Goal: Transaction & Acquisition: Book appointment/travel/reservation

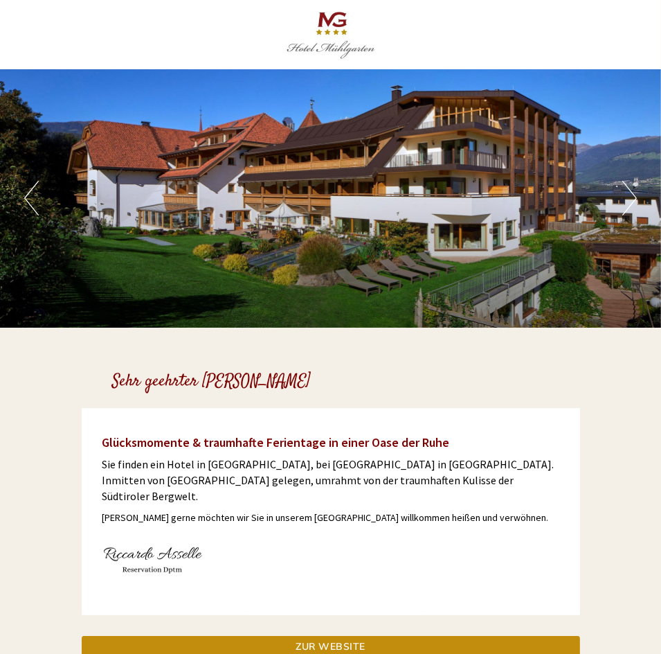
scroll to position [388, 0]
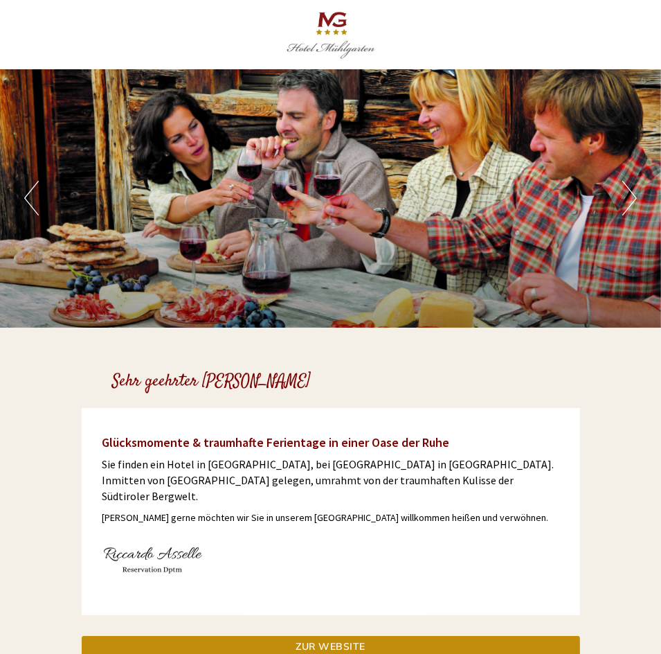
click at [457, 370] on div "Sehr geehrter [PERSON_NAME]" at bounding box center [330, 378] width 519 height 60
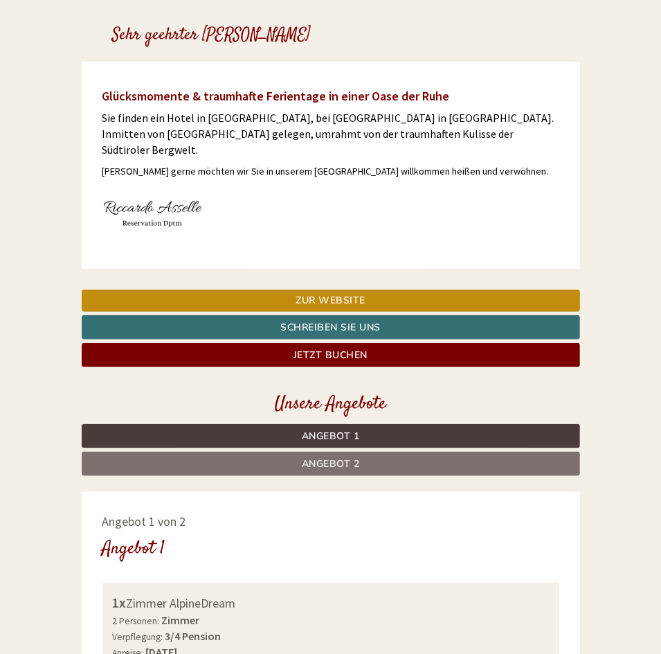
scroll to position [0, 0]
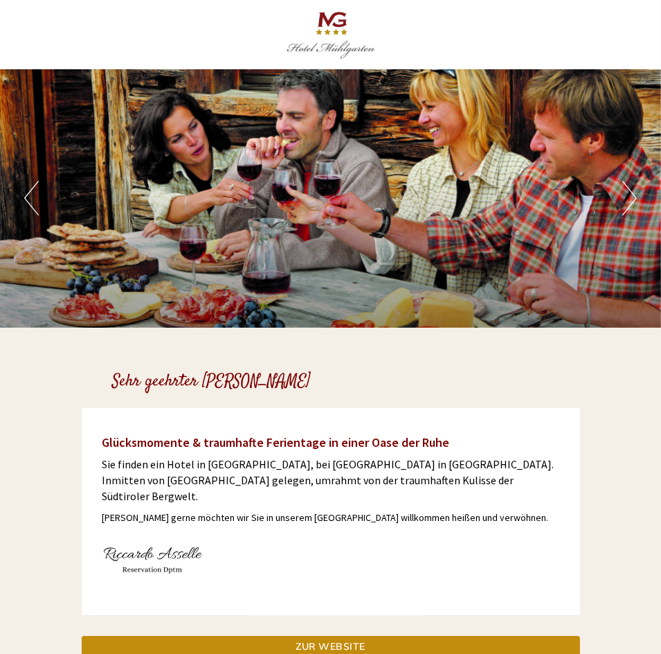
click at [405, 359] on div "Sehr geehrter [PERSON_NAME]" at bounding box center [330, 378] width 519 height 60
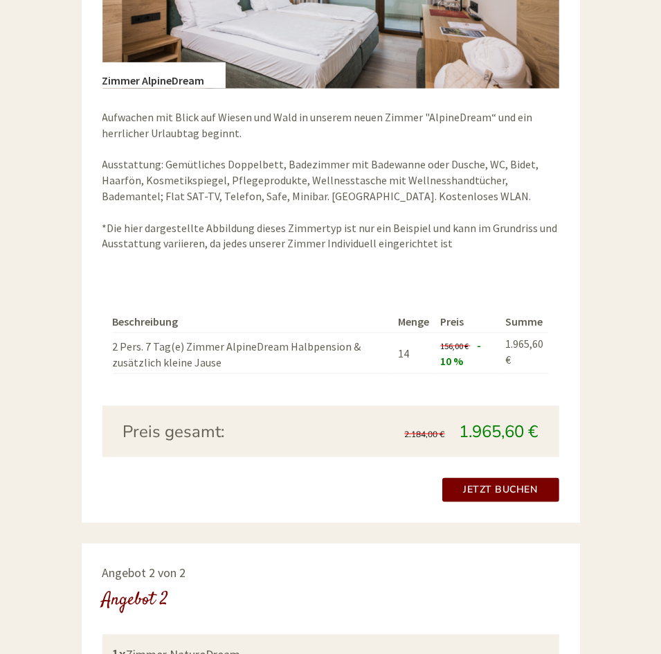
scroll to position [1337, 0]
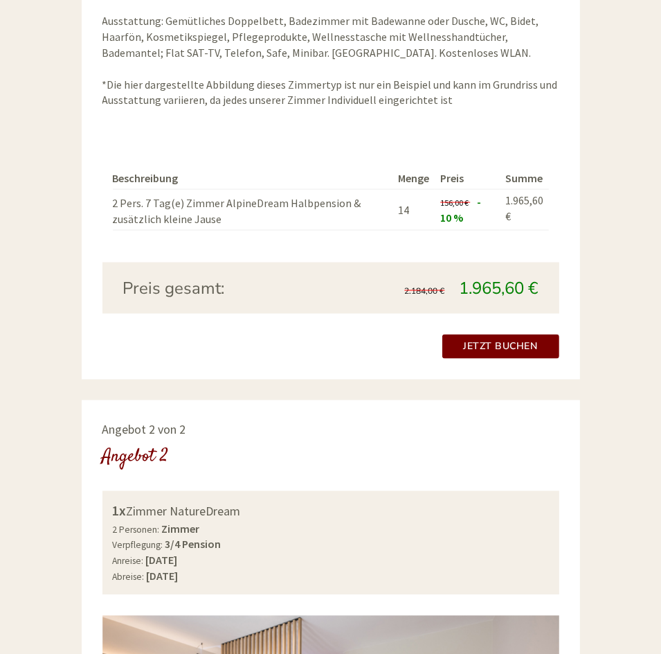
drag, startPoint x: 585, startPoint y: 547, endPoint x: 646, endPoint y: 467, distance: 100.2
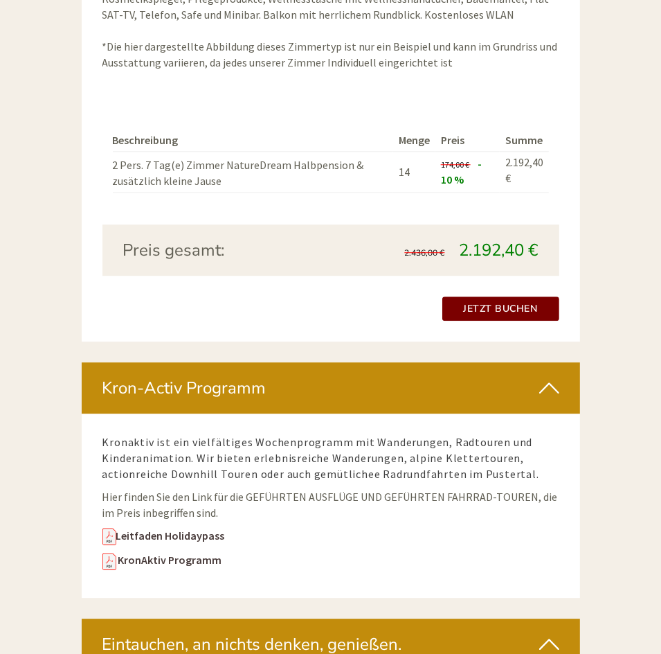
scroll to position [2294, 0]
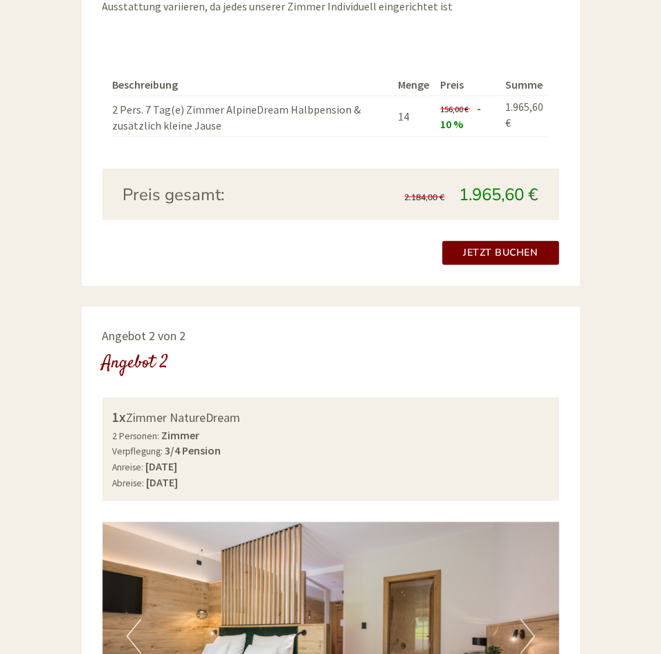
scroll to position [1348, 0]
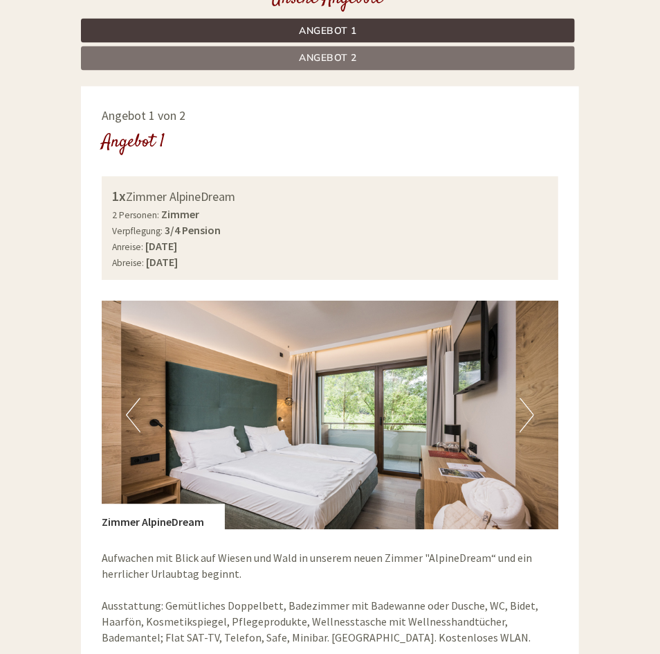
scroll to position [750, 0]
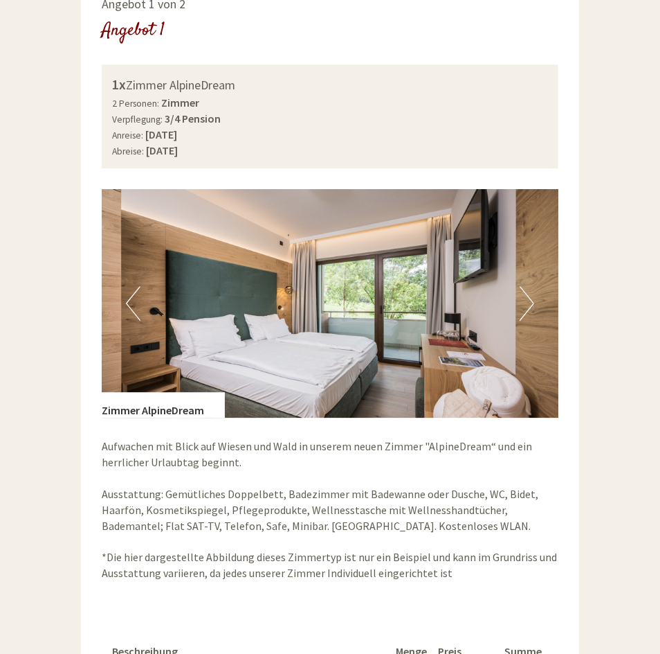
scroll to position [623, 0]
